Goal: Communication & Community: Answer question/provide support

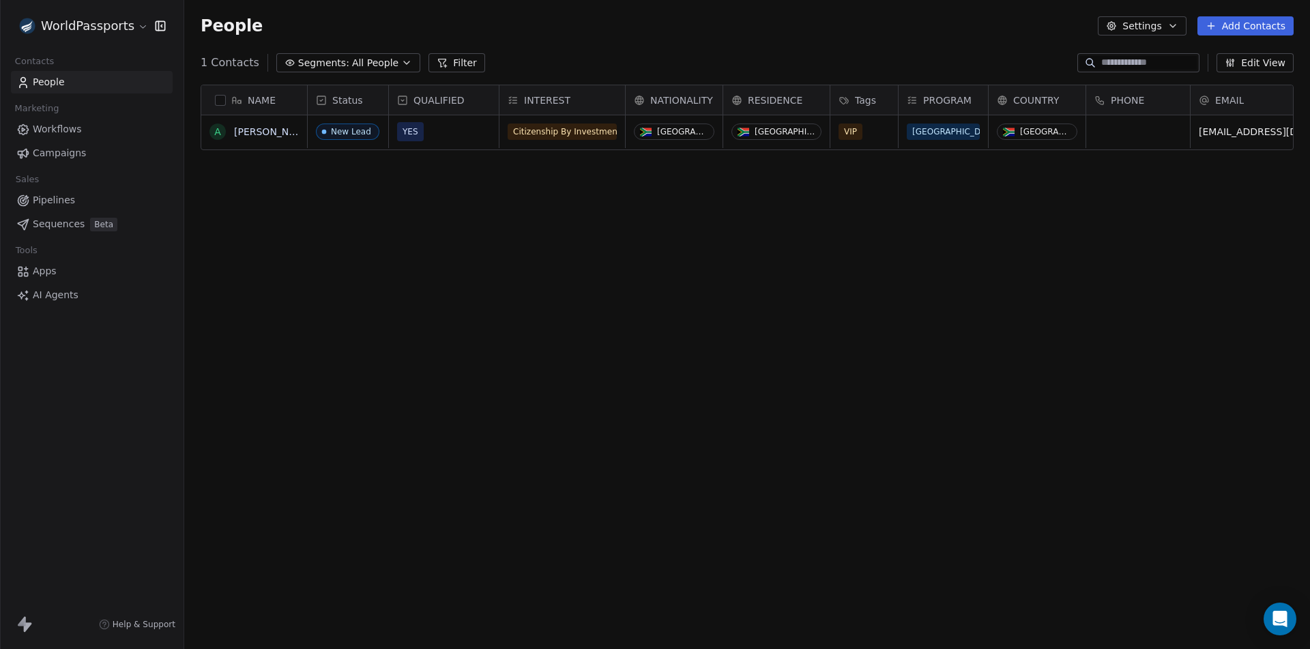
scroll to position [561, 1116]
click at [1283, 620] on icon "Open Intercom Messenger" at bounding box center [1280, 619] width 16 height 18
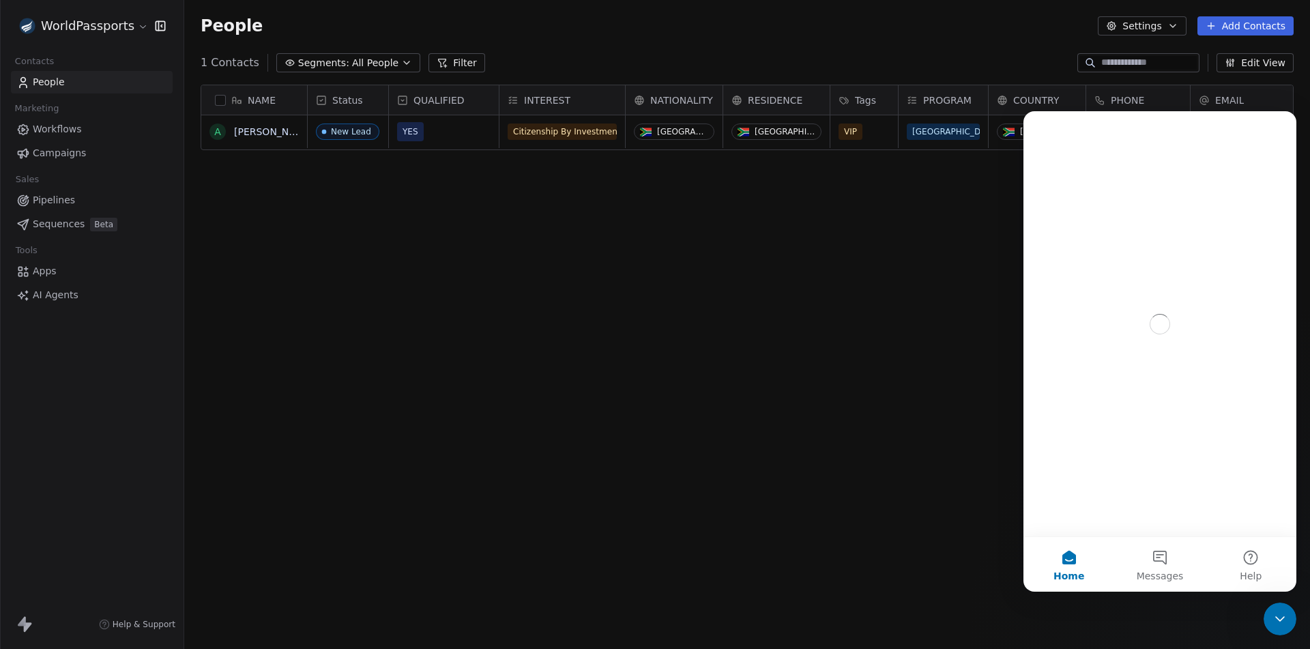
scroll to position [0, 0]
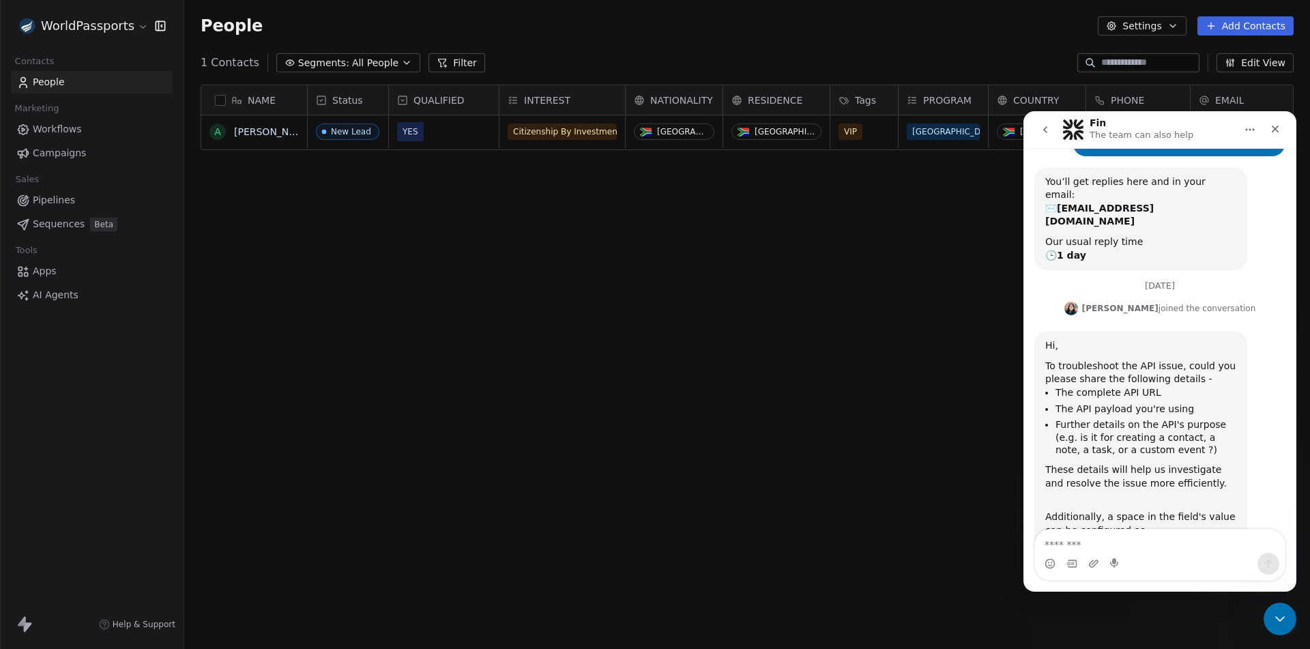
scroll to position [77, 0]
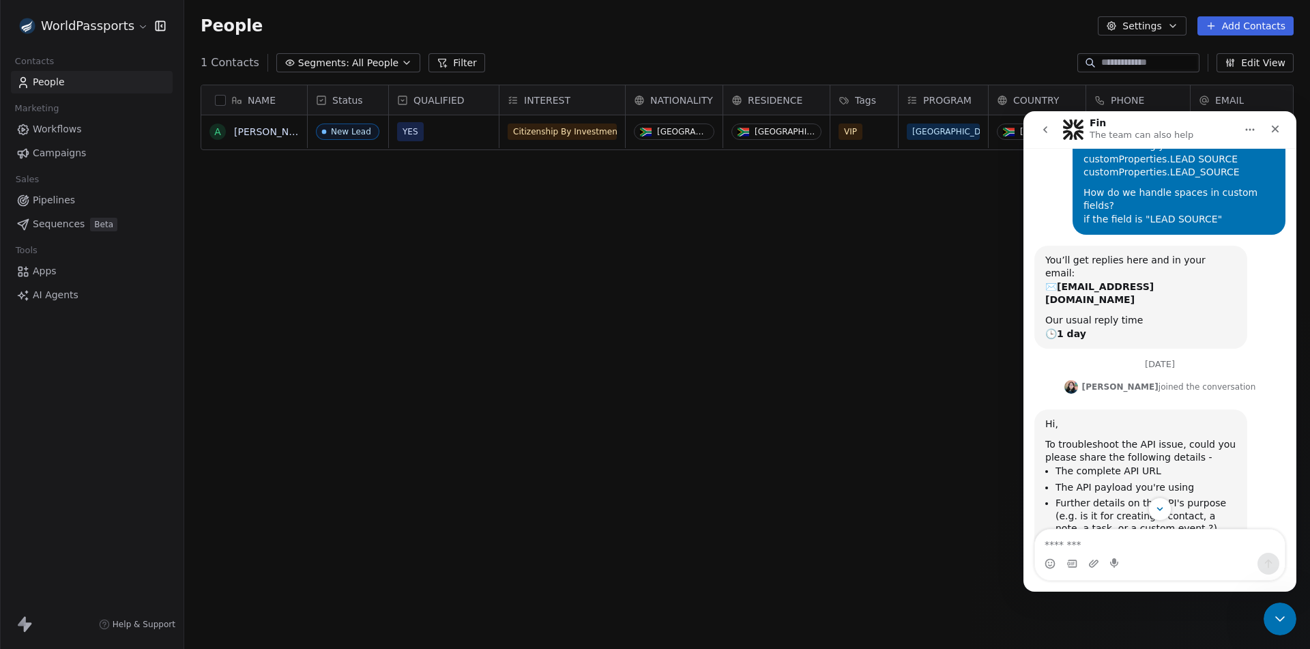
click at [147, 25] on div "WorldPassports" at bounding box center [91, 25] width 151 height 19
click at [133, 24] on html "WorldPassports Contacts People Marketing Workflows Campaigns Sales Pipelines Se…" at bounding box center [655, 324] width 1310 height 649
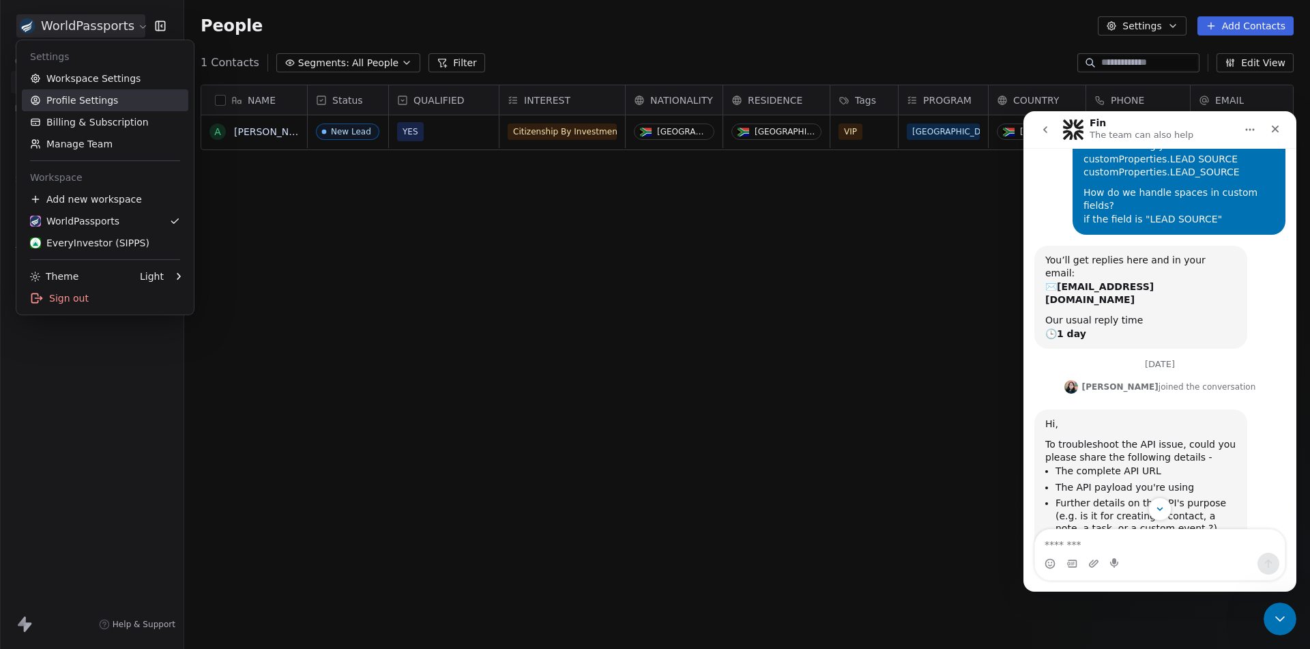
click at [85, 98] on link "Profile Settings" at bounding box center [105, 100] width 167 height 22
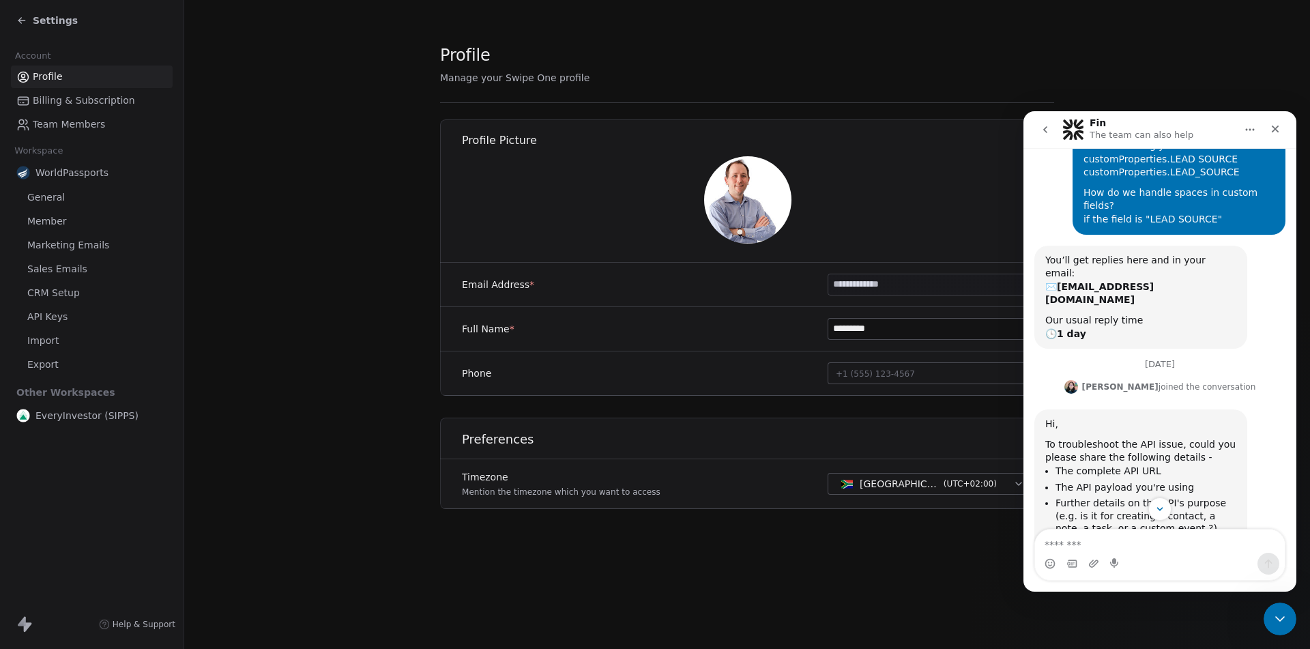
click at [62, 290] on span "CRM Setup" at bounding box center [53, 293] width 53 height 14
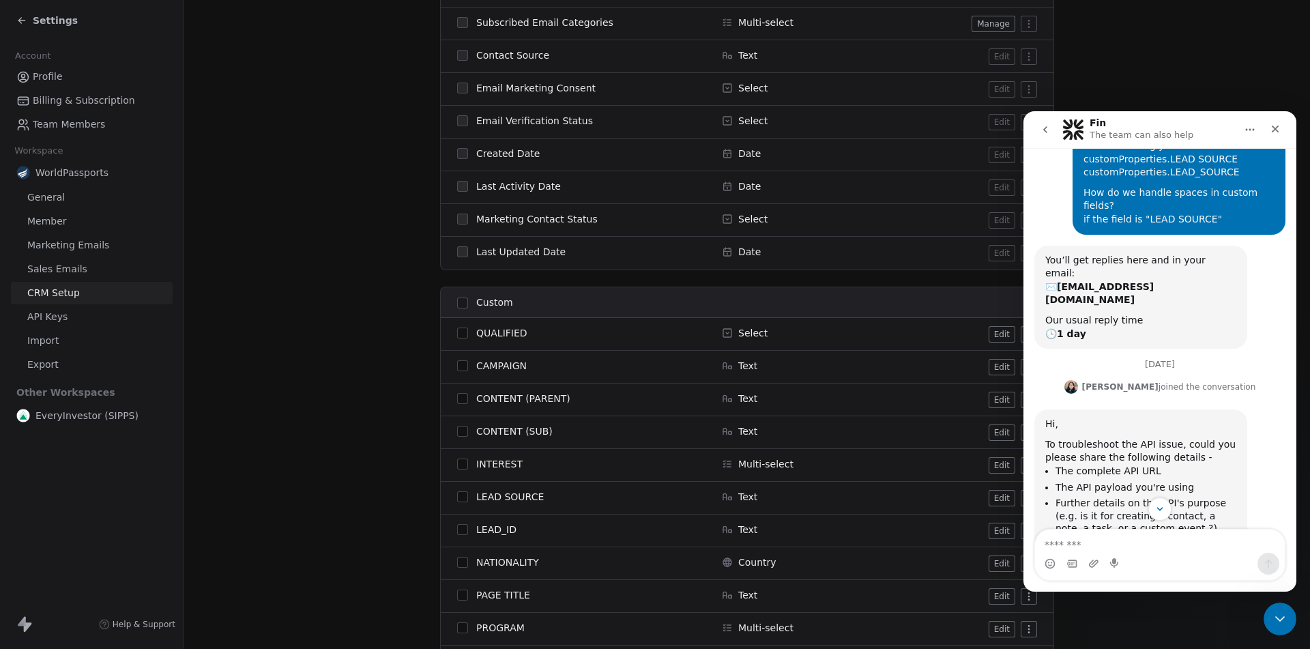
scroll to position [1037, 0]
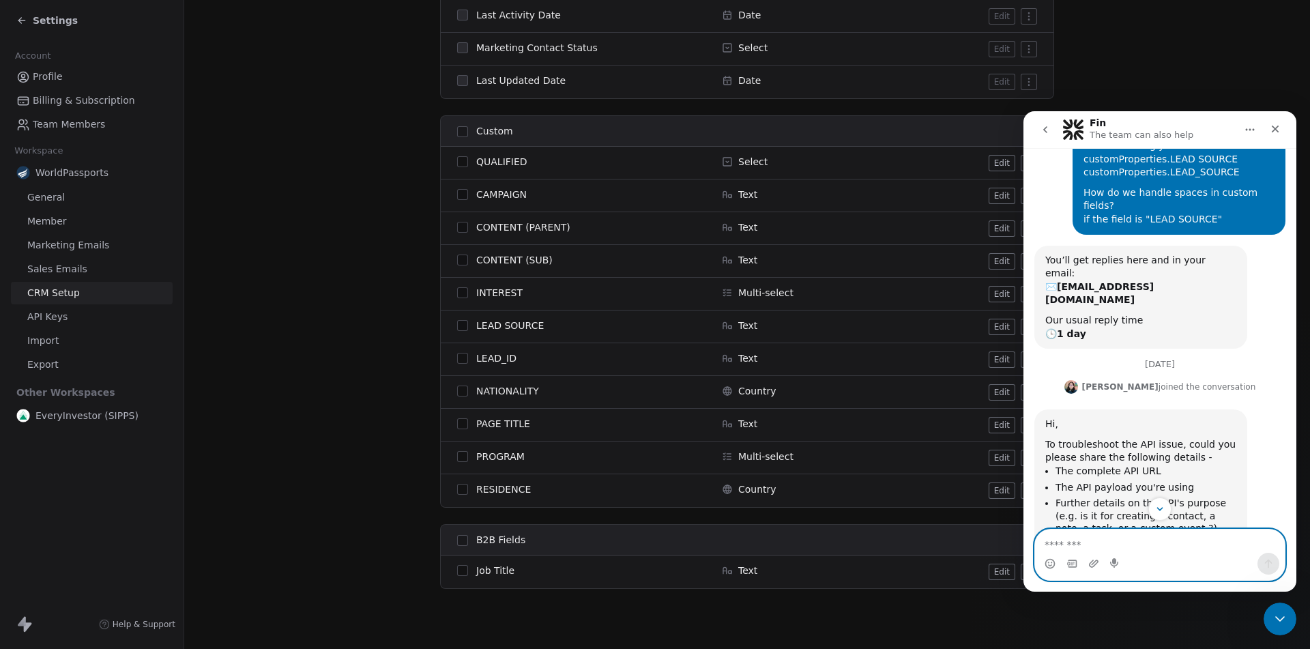
click at [1110, 543] on textarea "Message…" at bounding box center [1160, 541] width 250 height 23
click at [1092, 566] on icon "Upload attachment" at bounding box center [1094, 563] width 11 height 11
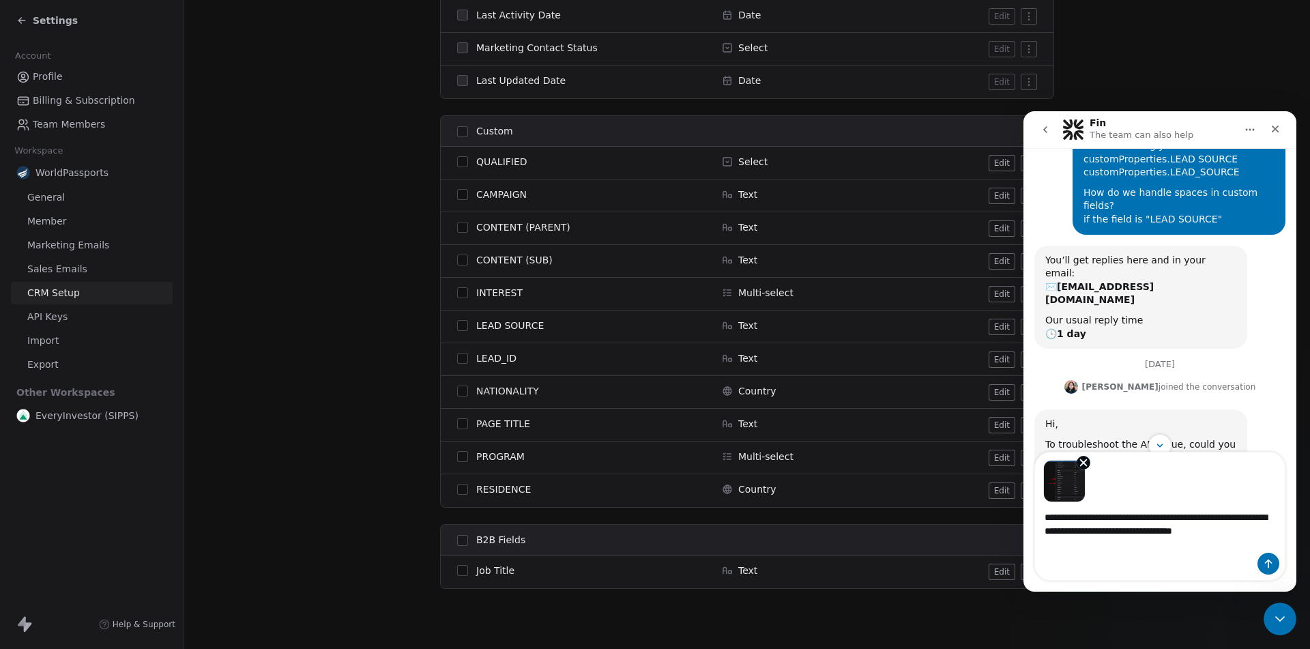
type textarea "**********"
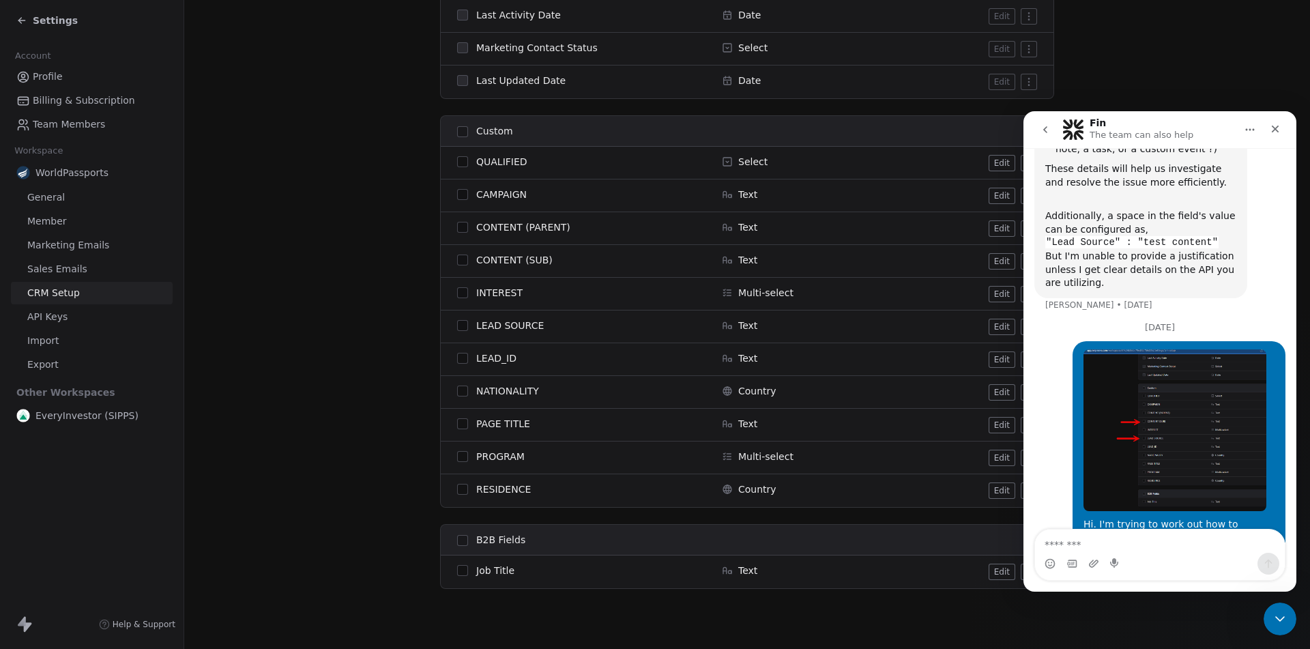
scroll to position [468, 0]
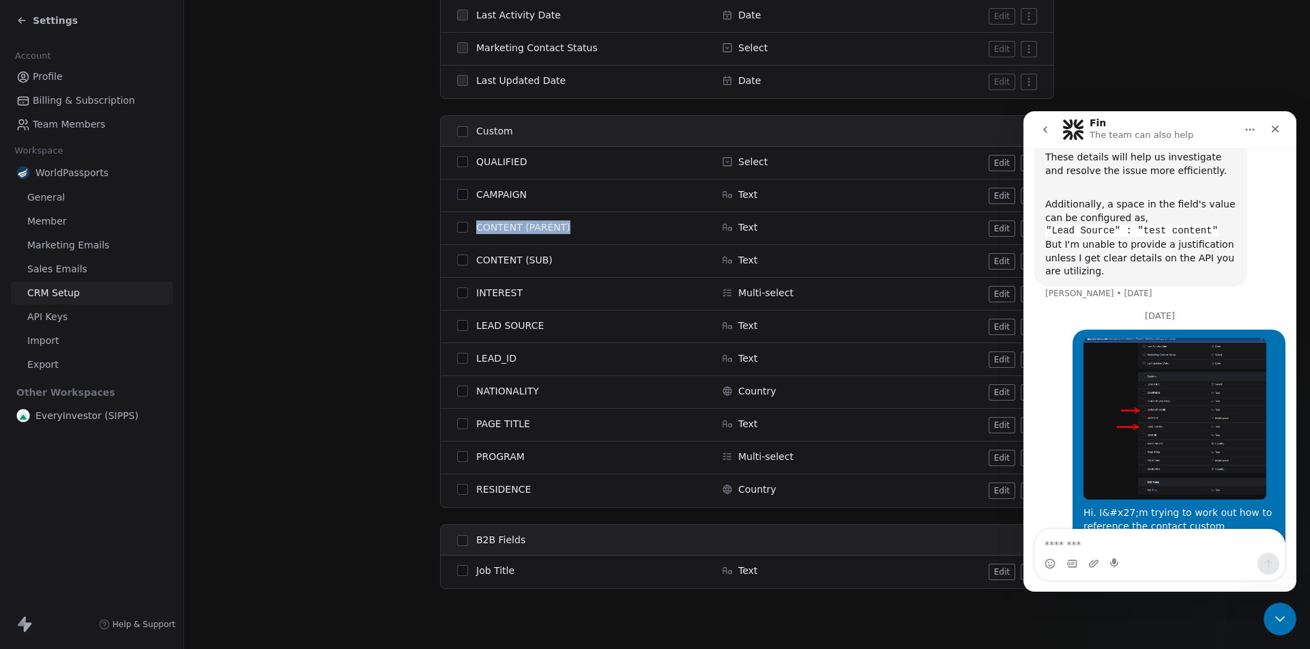
drag, startPoint x: 473, startPoint y: 227, endPoint x: 574, endPoint y: 228, distance: 101.0
click at [574, 228] on div "CONTENT (PARENT)" at bounding box center [581, 227] width 248 height 14
copy span "CONTENT (PARENT)"
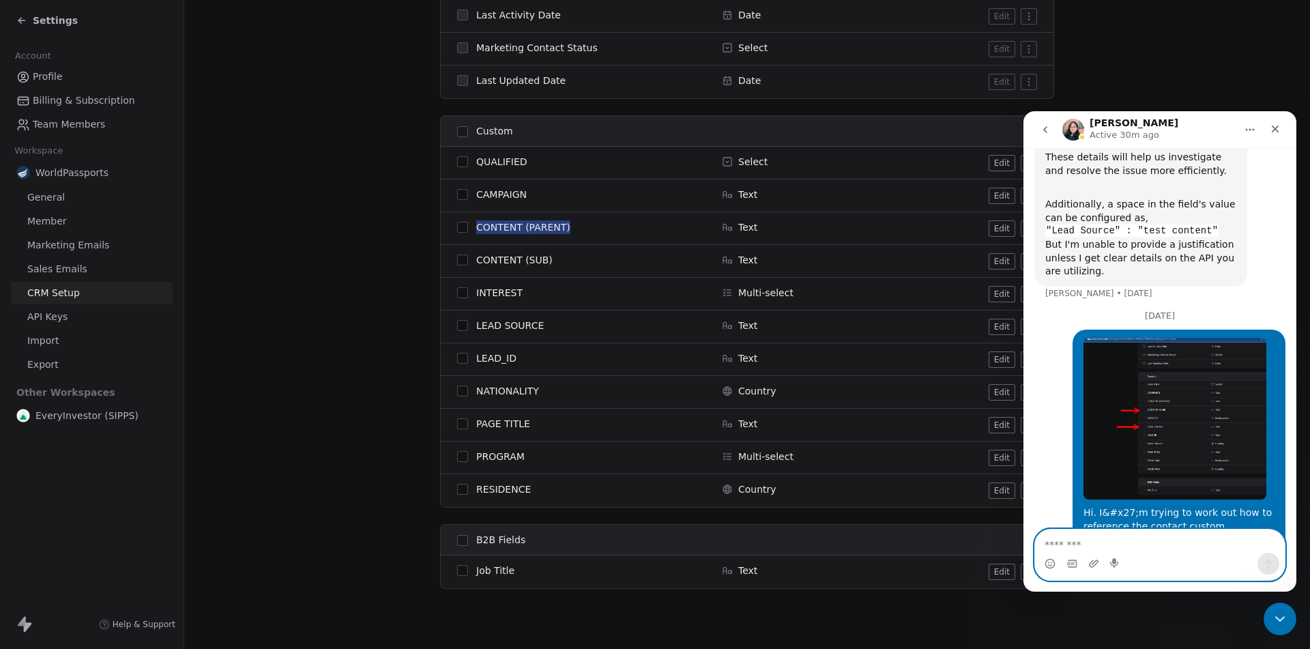
click at [1133, 537] on textarea "Message…" at bounding box center [1160, 541] width 250 height 23
type textarea "*"
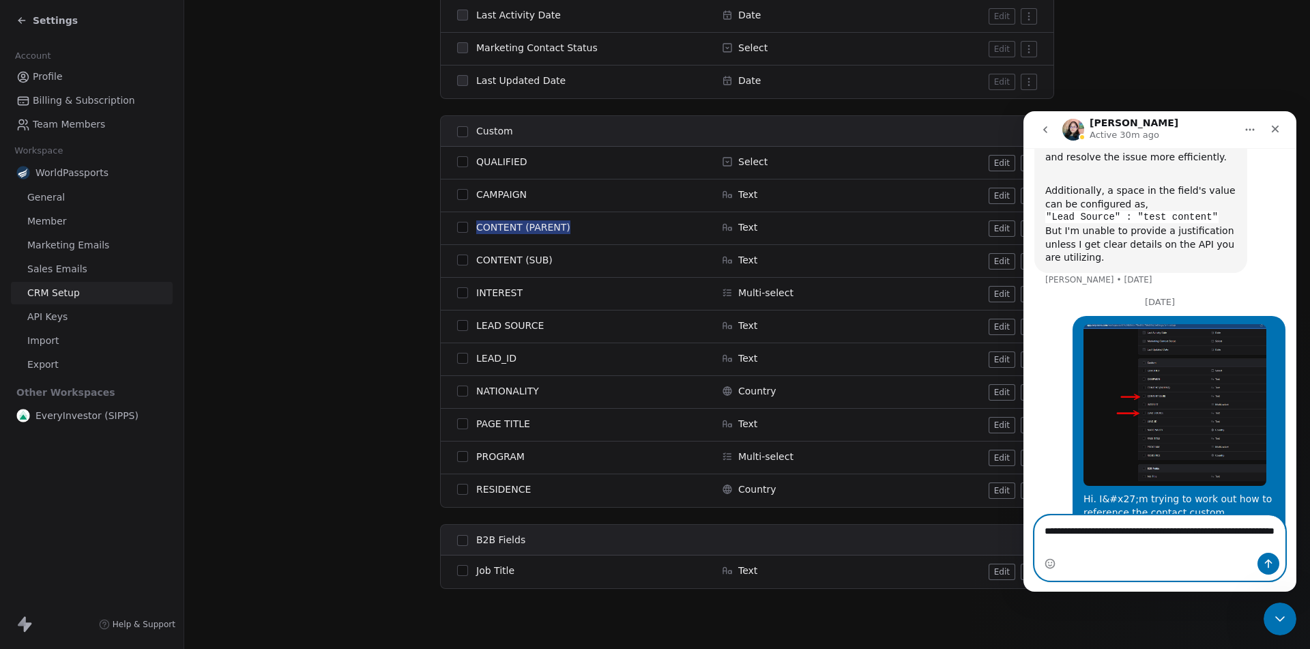
type textarea "**********"
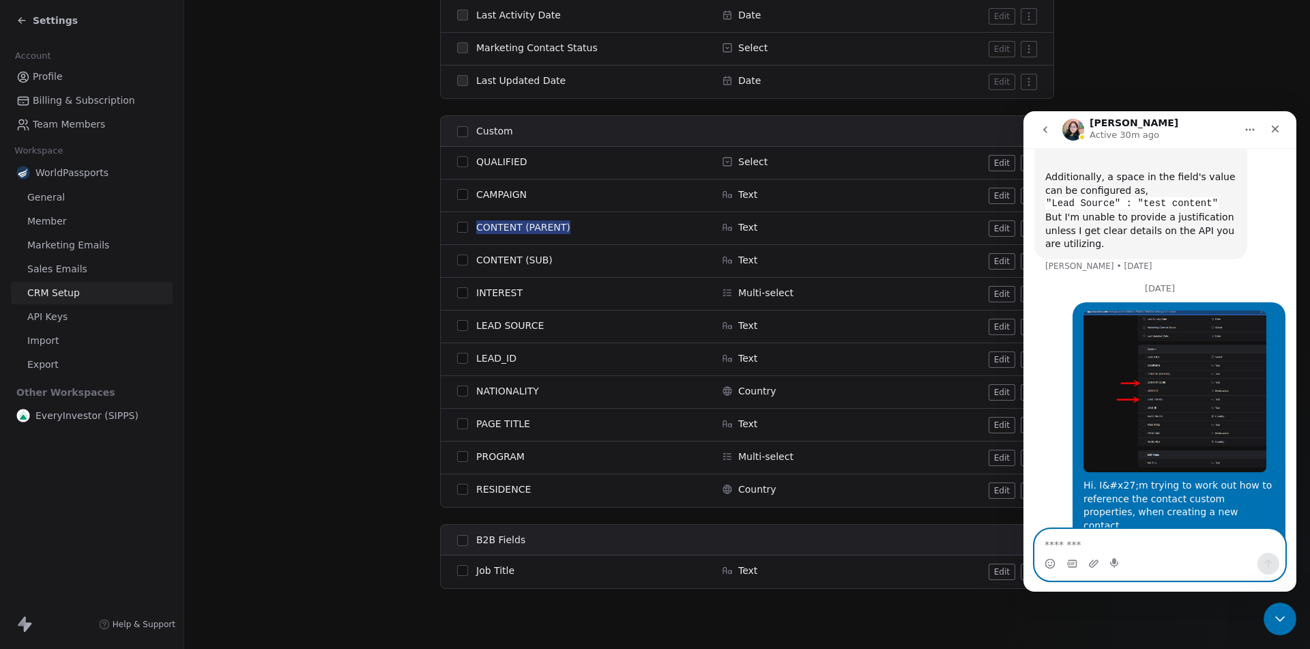
scroll to position [526, 0]
